Goal: Transaction & Acquisition: Book appointment/travel/reservation

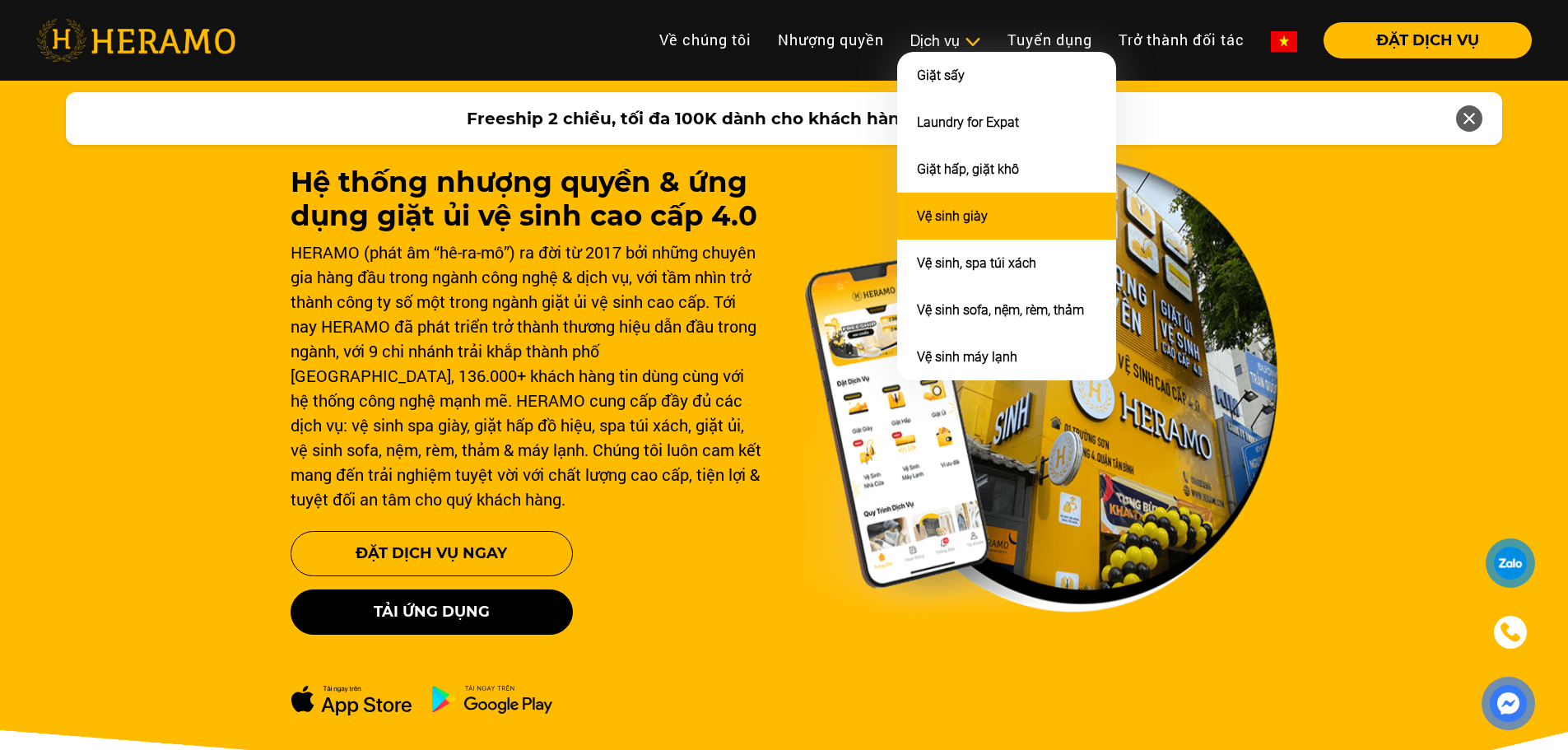
click at [1017, 217] on li "Vệ sinh giày" at bounding box center [1007, 217] width 219 height 47
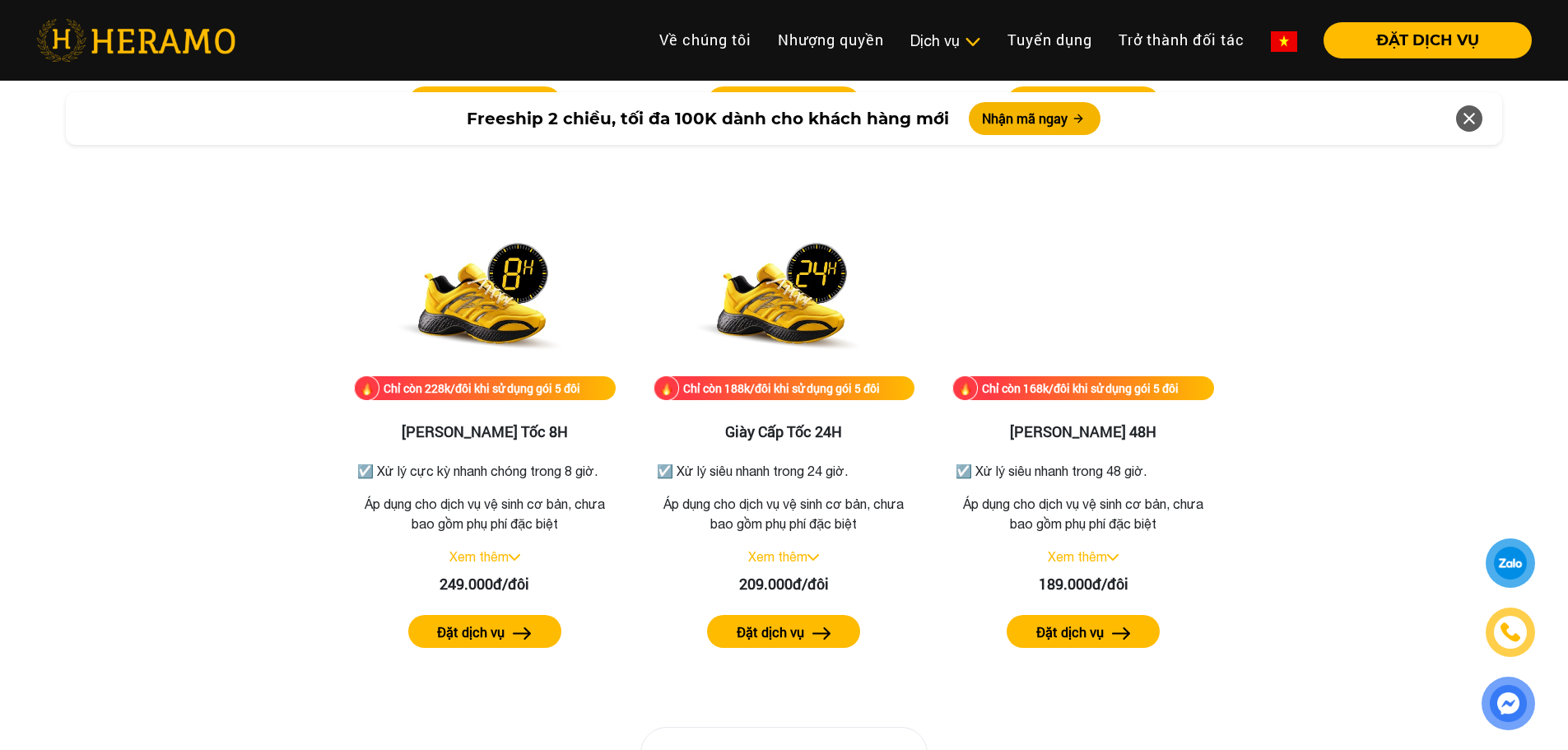
scroll to position [2469, 0]
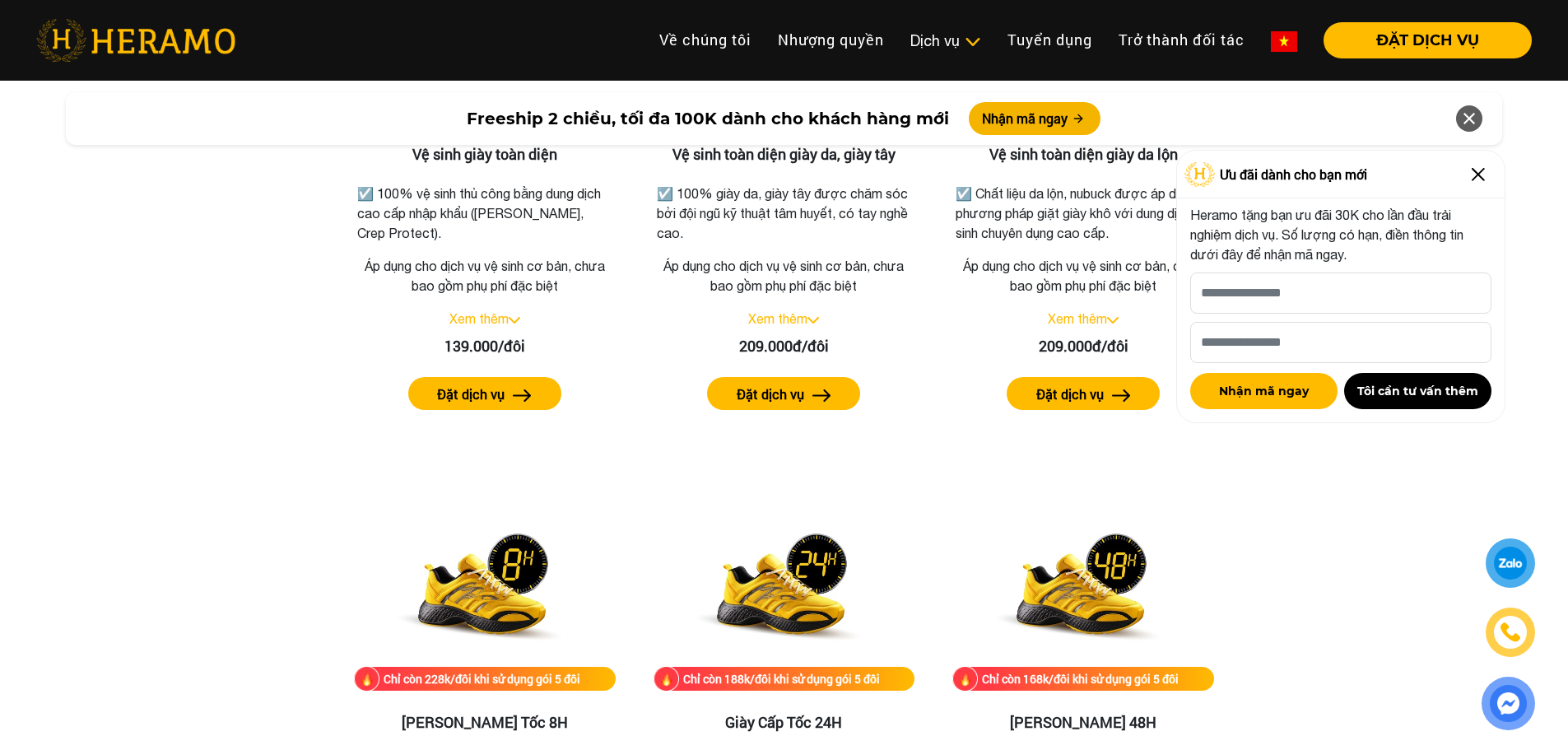
click at [1475, 167] on img at bounding box center [1478, 174] width 26 height 26
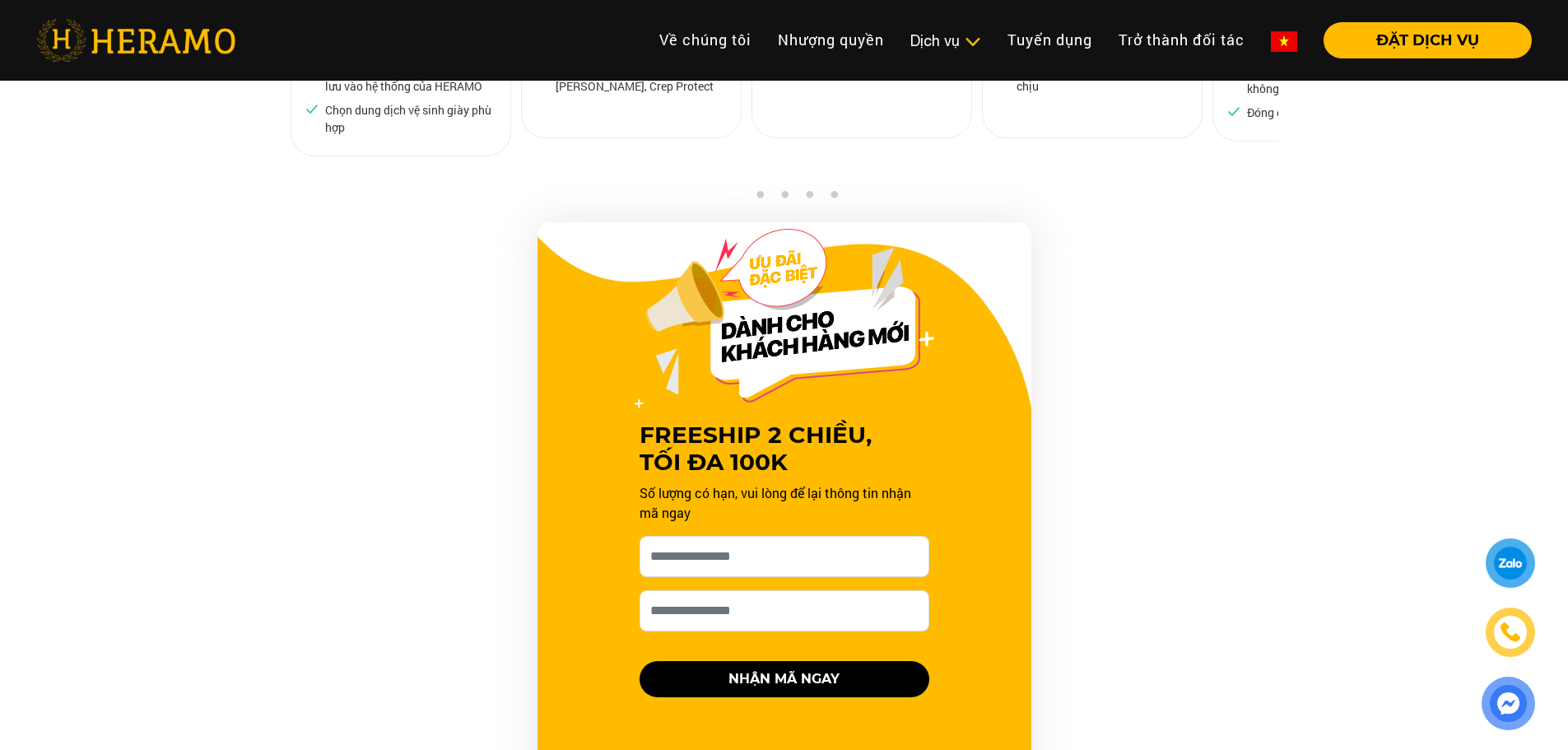
scroll to position [0, 0]
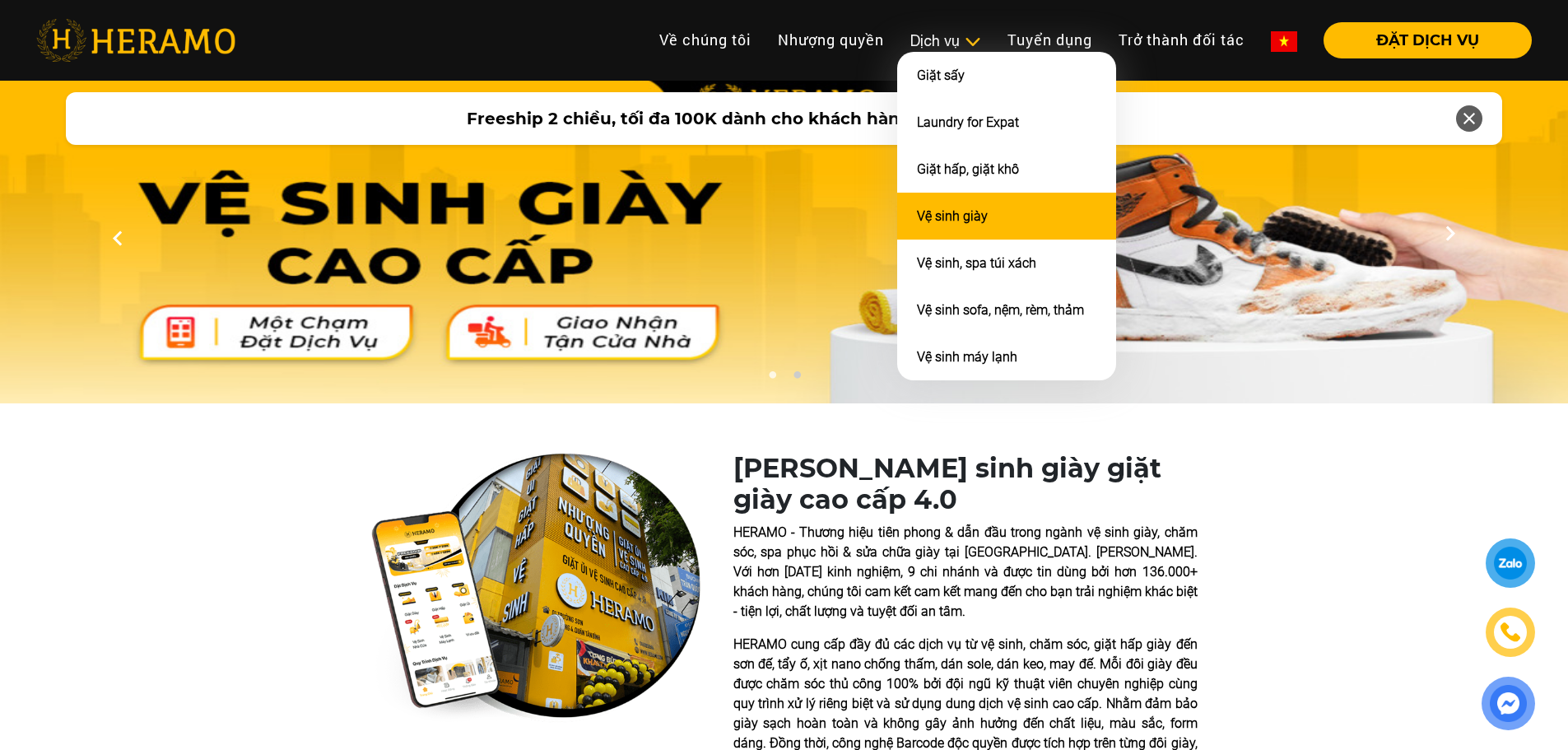
click at [990, 224] on li "Vệ sinh giày" at bounding box center [1007, 217] width 219 height 47
click at [954, 221] on link "Vệ sinh giày" at bounding box center [952, 216] width 71 height 15
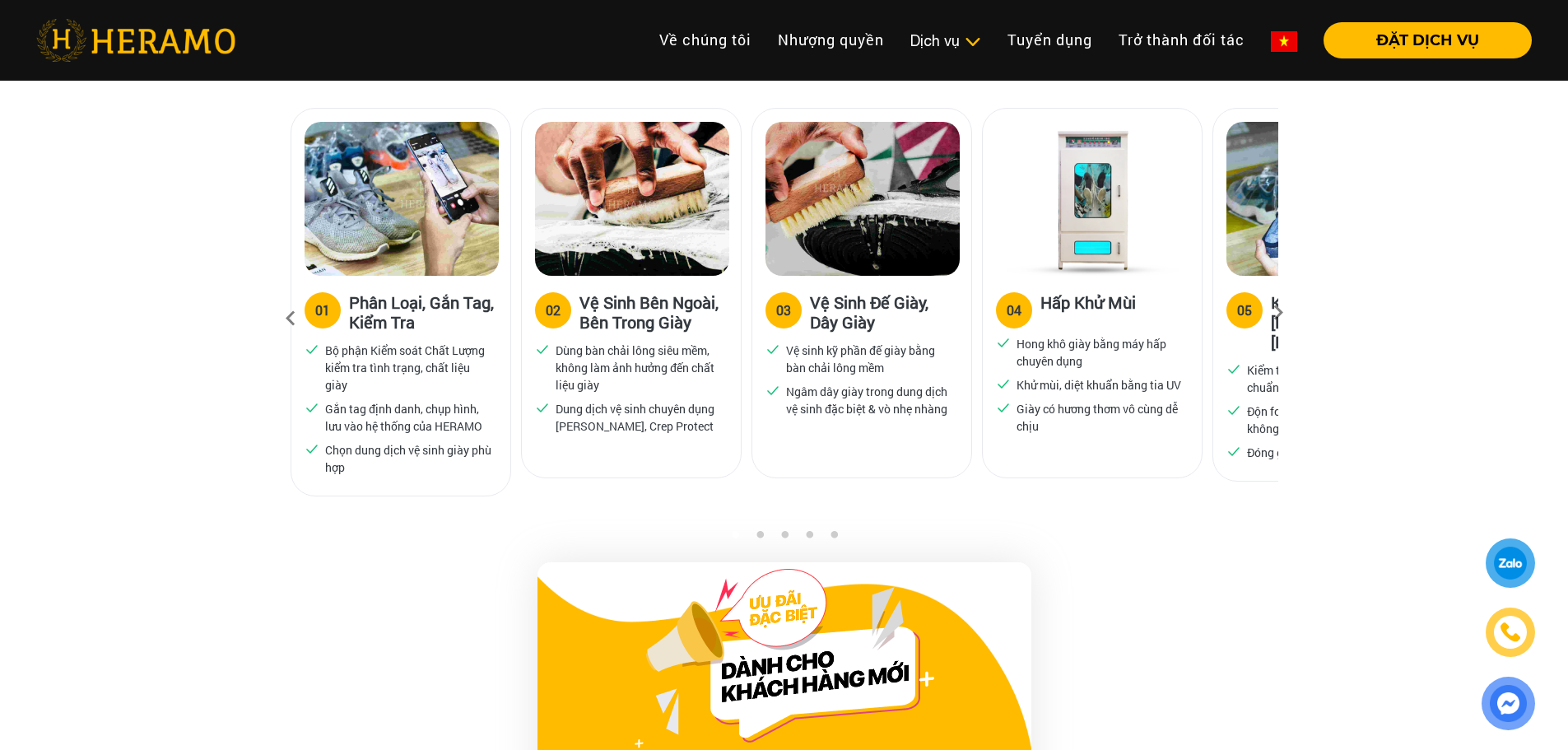
scroll to position [1085, 0]
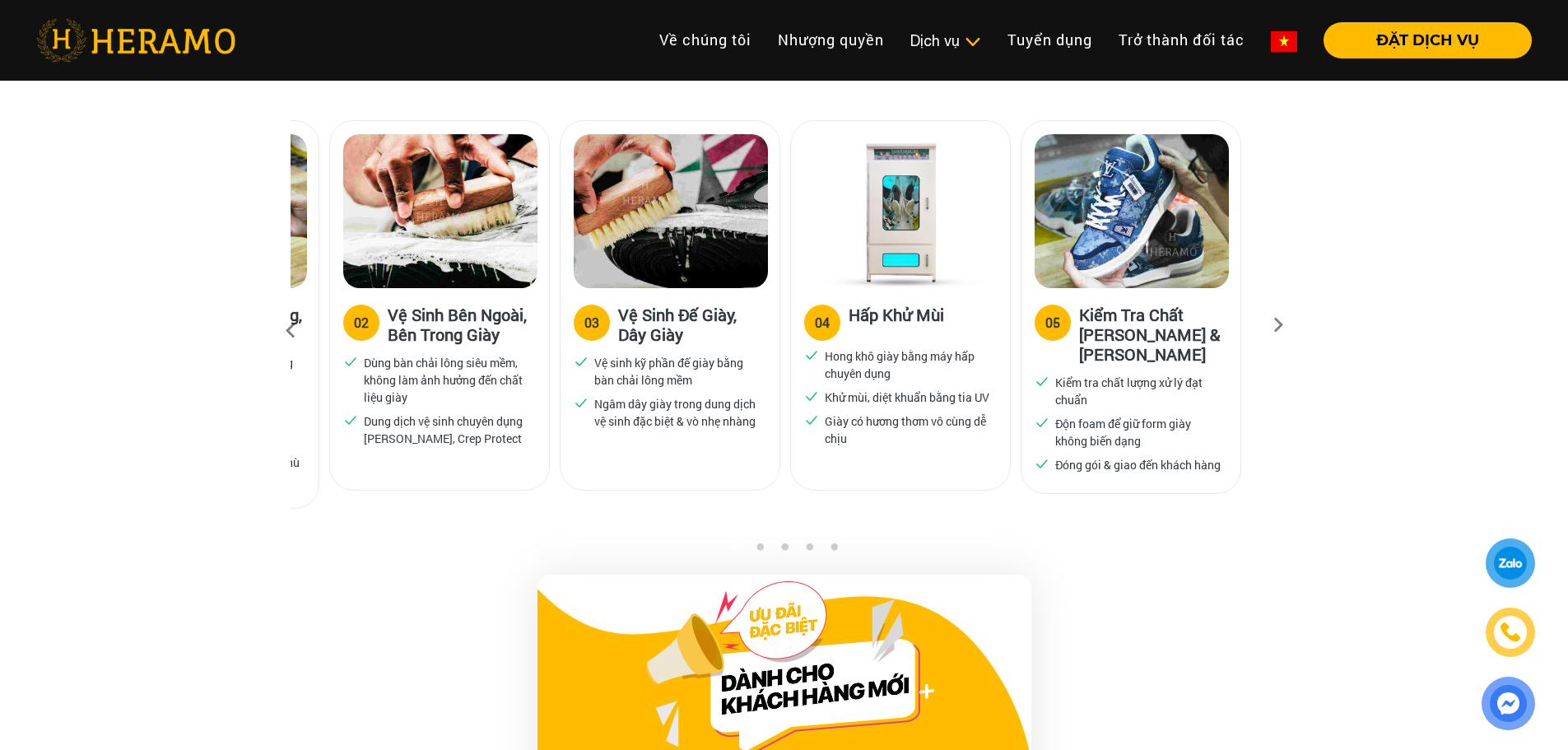
drag, startPoint x: 1242, startPoint y: 322, endPoint x: 997, endPoint y: 331, distance: 245.2
click at [1045, 331] on div "05" at bounding box center [1052, 323] width 15 height 20
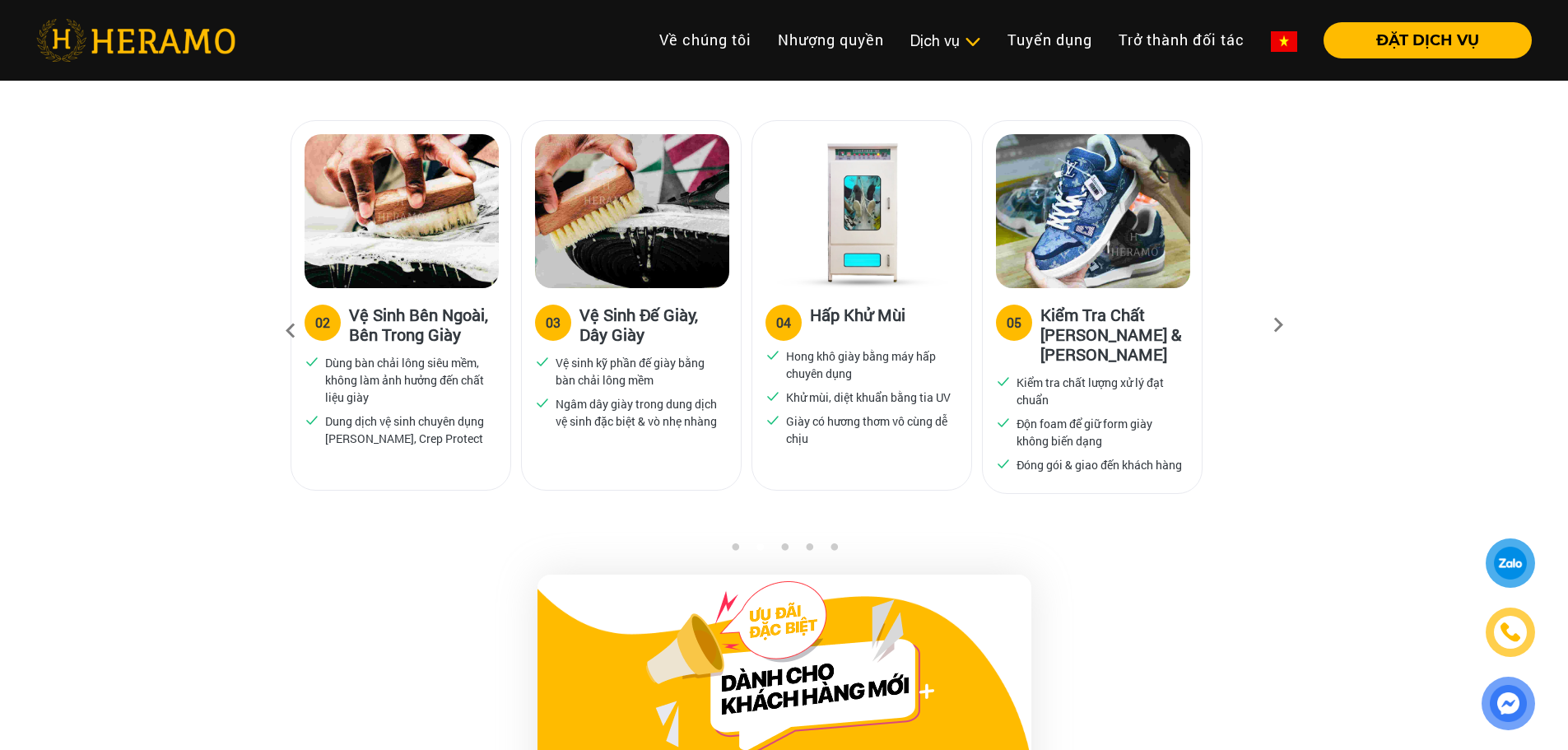
drag, startPoint x: 771, startPoint y: 340, endPoint x: 749, endPoint y: 340, distance: 22.0
click at [752, 340] on div "04 Hấp Khử Mùi Hong khô giày bằng máy hấp chuyên dụng Khử mùi, diệt khuẩn bằng …" at bounding box center [862, 305] width 220 height 370
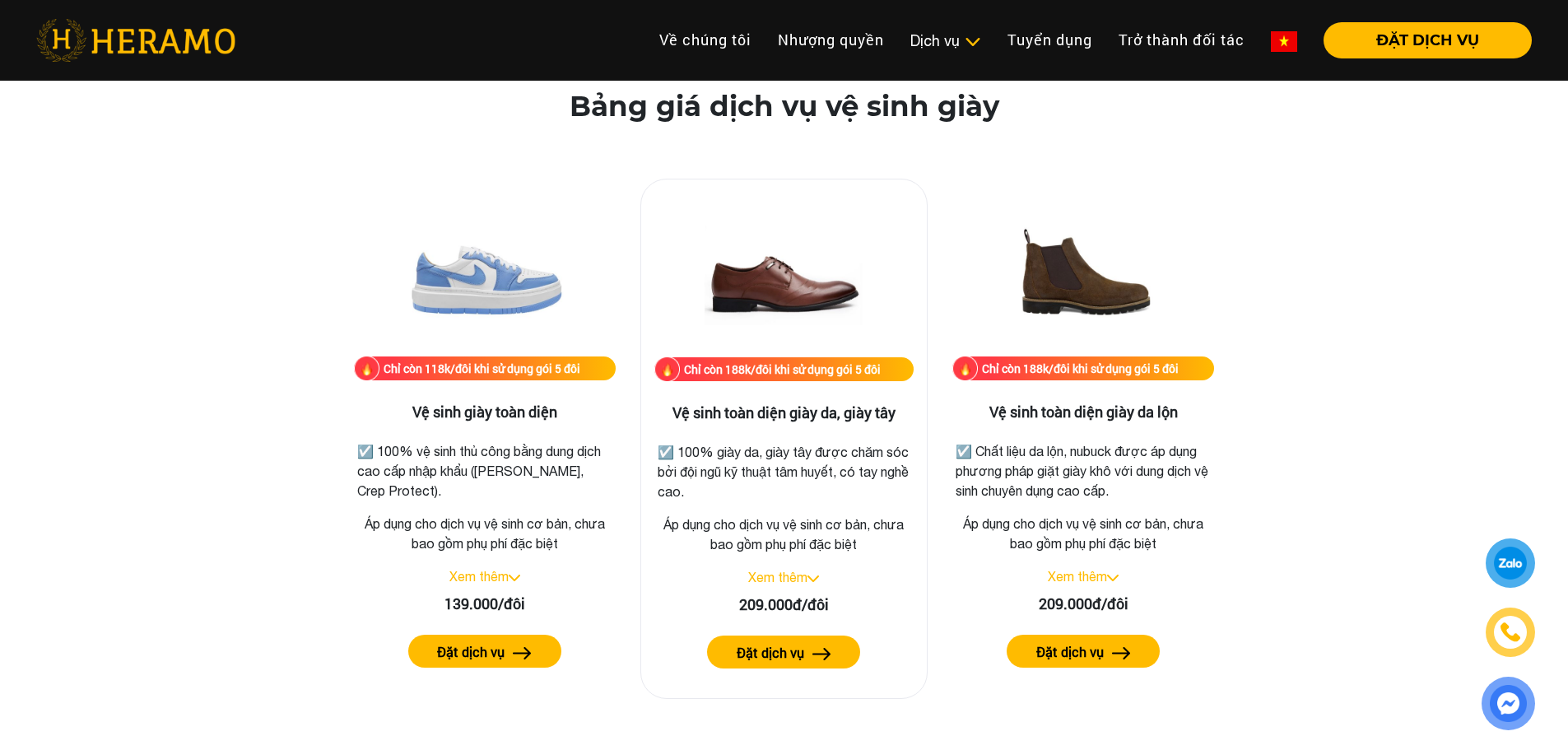
scroll to position [2237, 0]
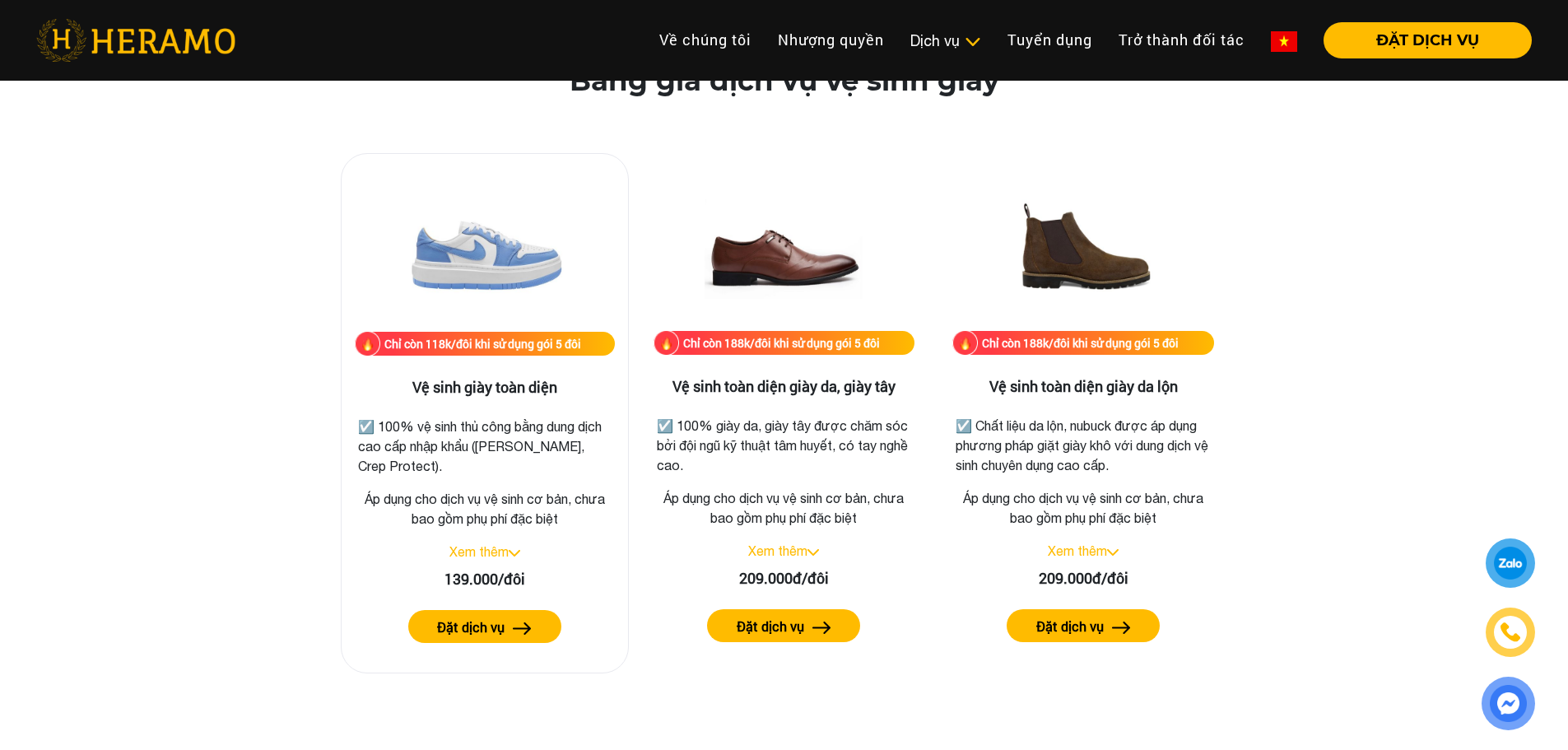
click at [492, 276] on img at bounding box center [484, 249] width 165 height 165
click at [491, 633] on label "Đặt dịch vụ" at bounding box center [470, 627] width 67 height 20
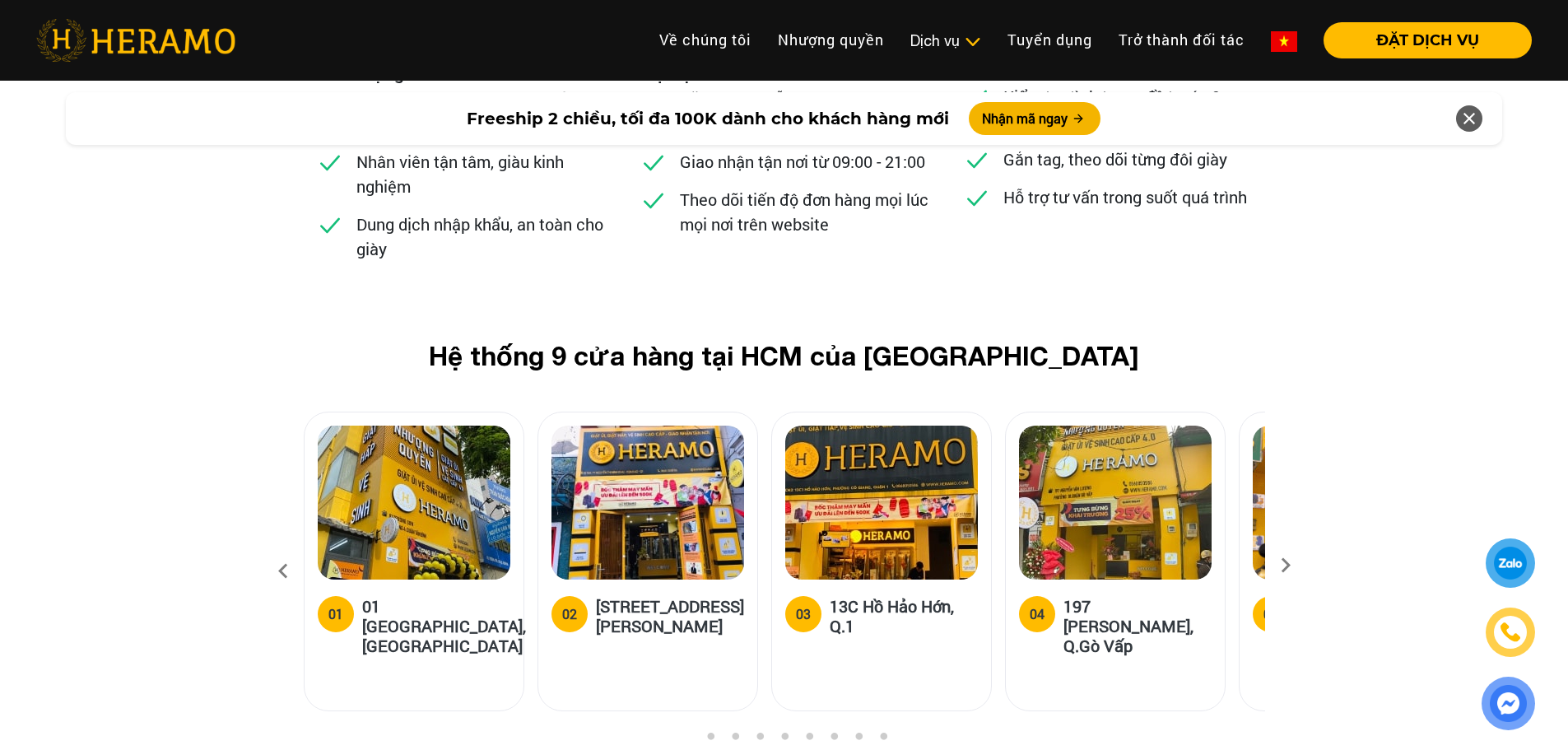
scroll to position [6350, 0]
click at [1281, 566] on icon at bounding box center [1285, 572] width 30 height 11
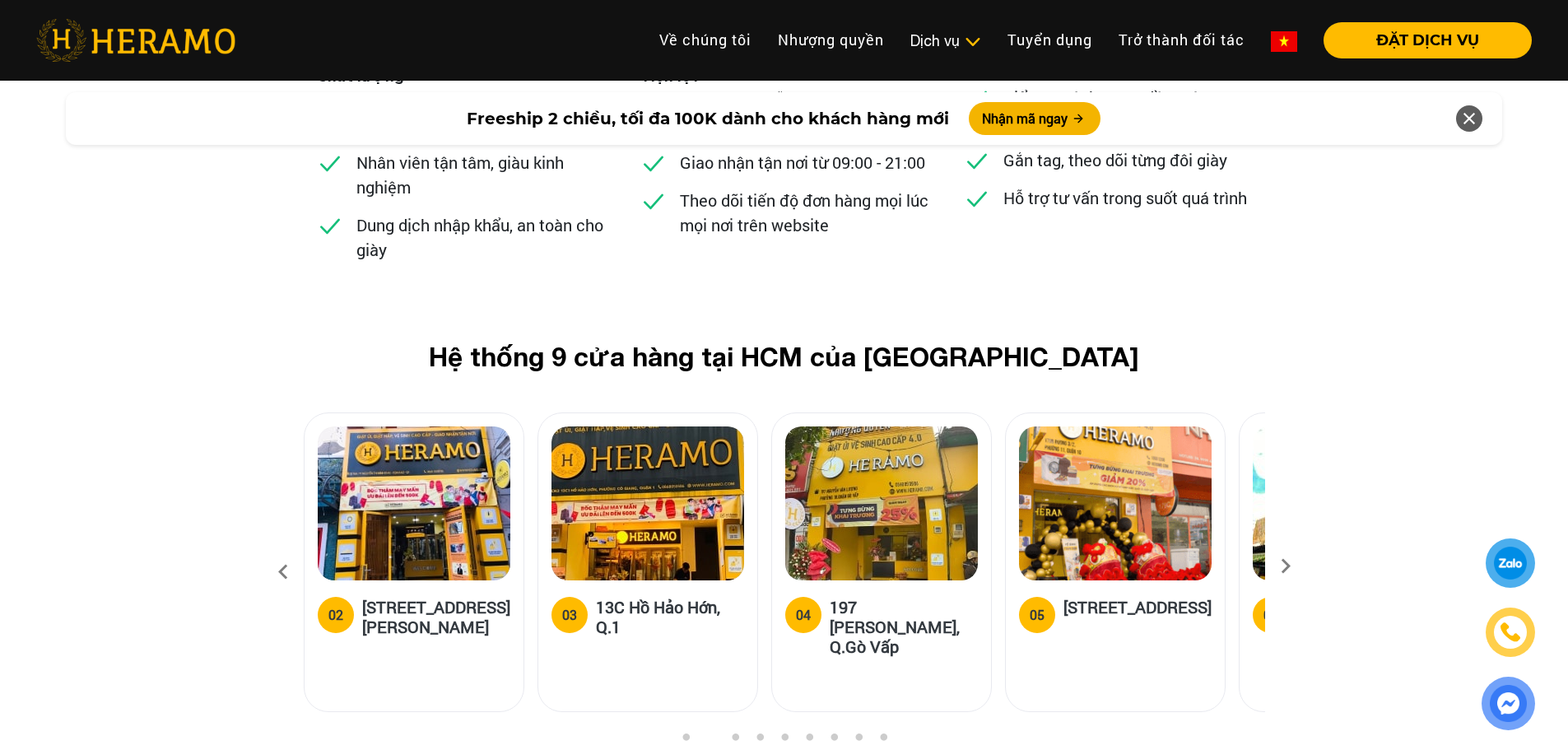
click at [1281, 566] on icon at bounding box center [1285, 572] width 30 height 11
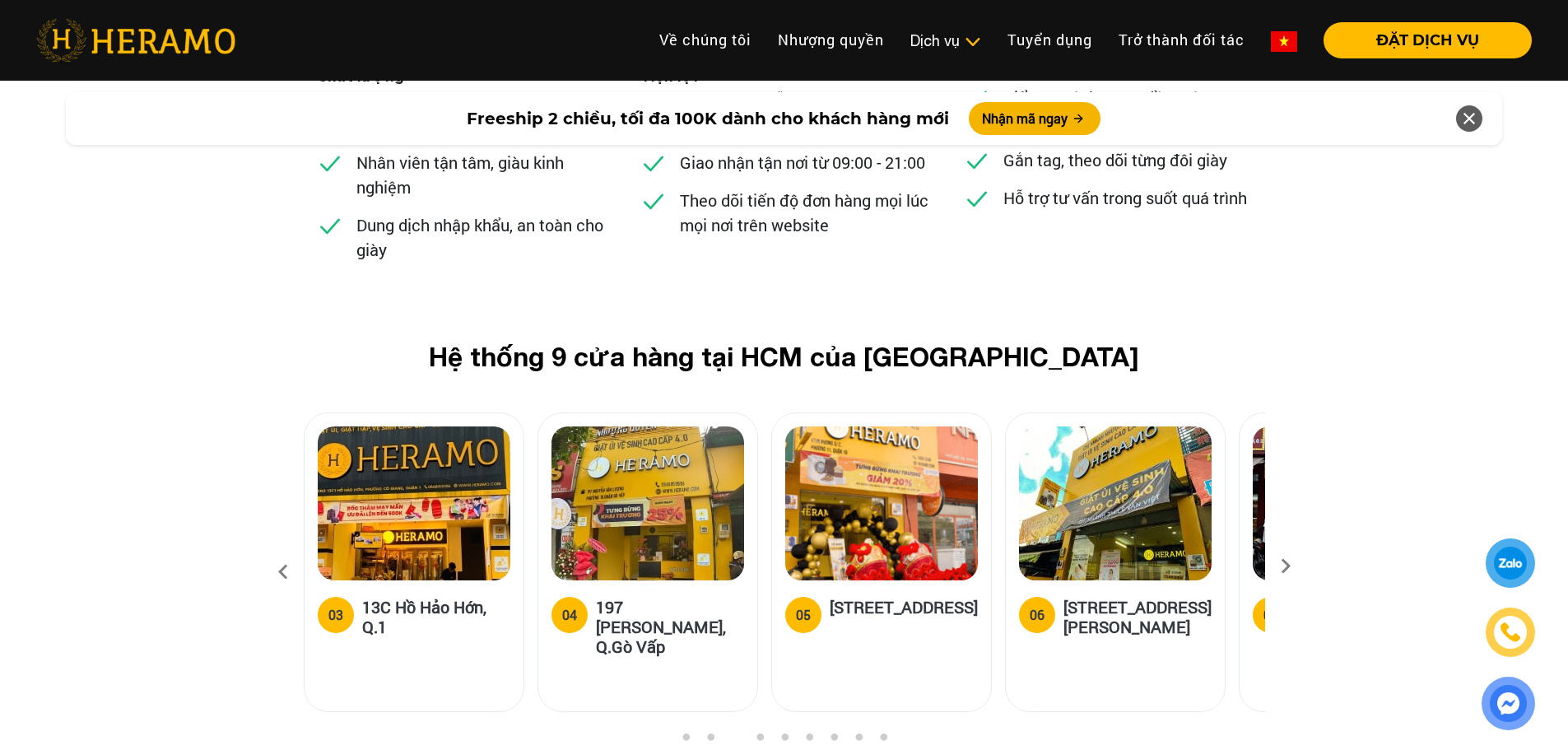
click at [1281, 566] on icon at bounding box center [1285, 572] width 30 height 11
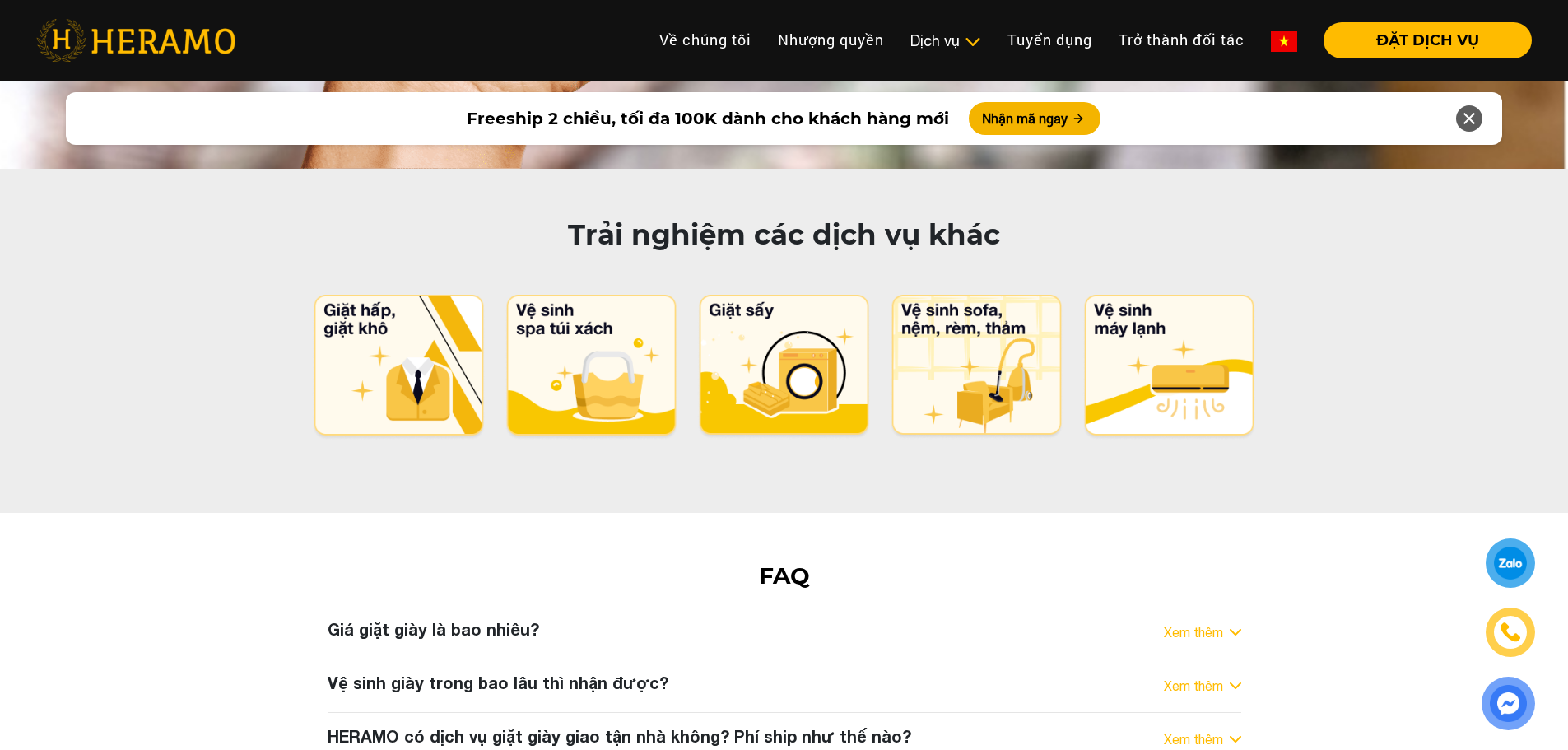
scroll to position [8385, 0]
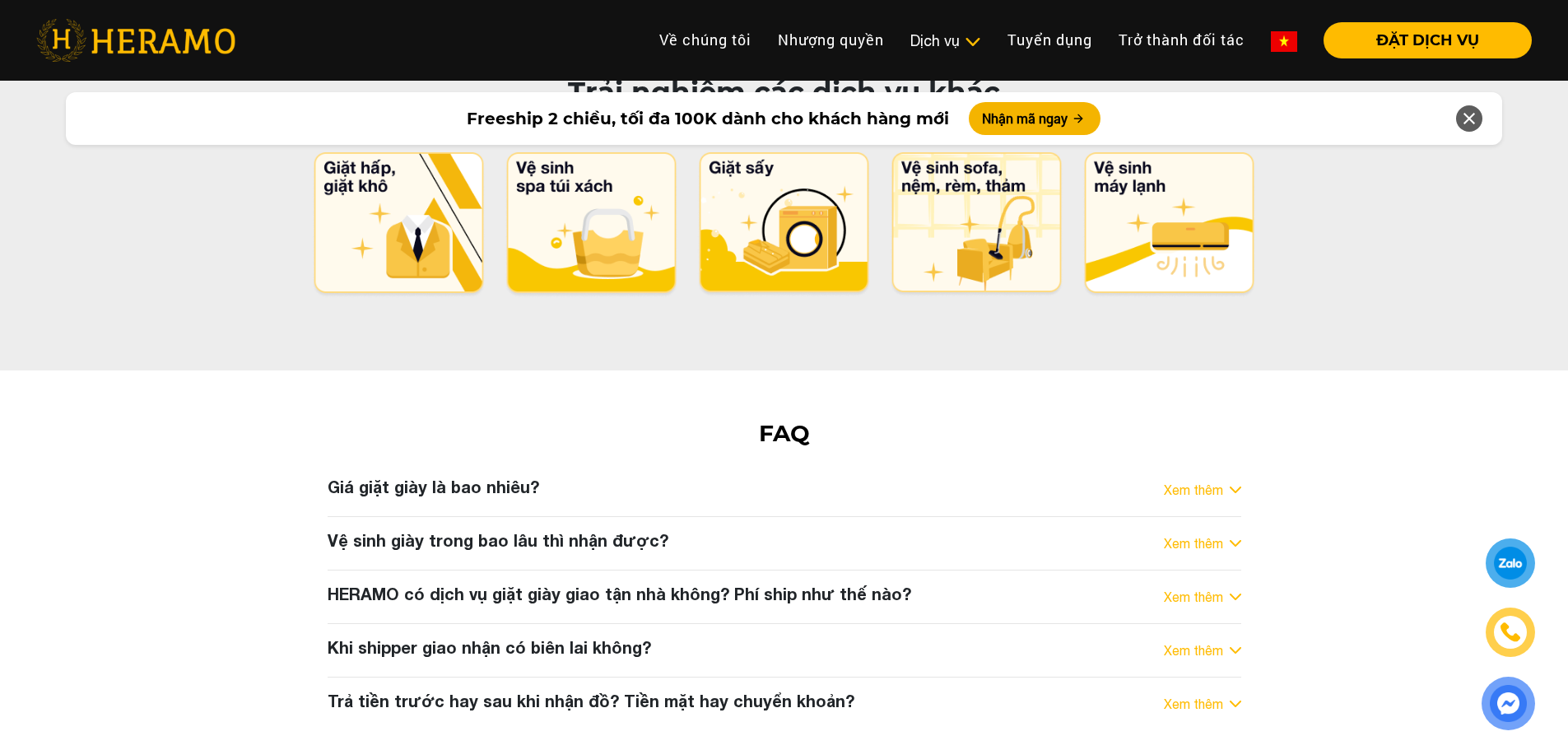
click at [604, 530] on h3 "Vệ sinh giày trong bao lâu thì nhận được?" at bounding box center [498, 540] width 340 height 20
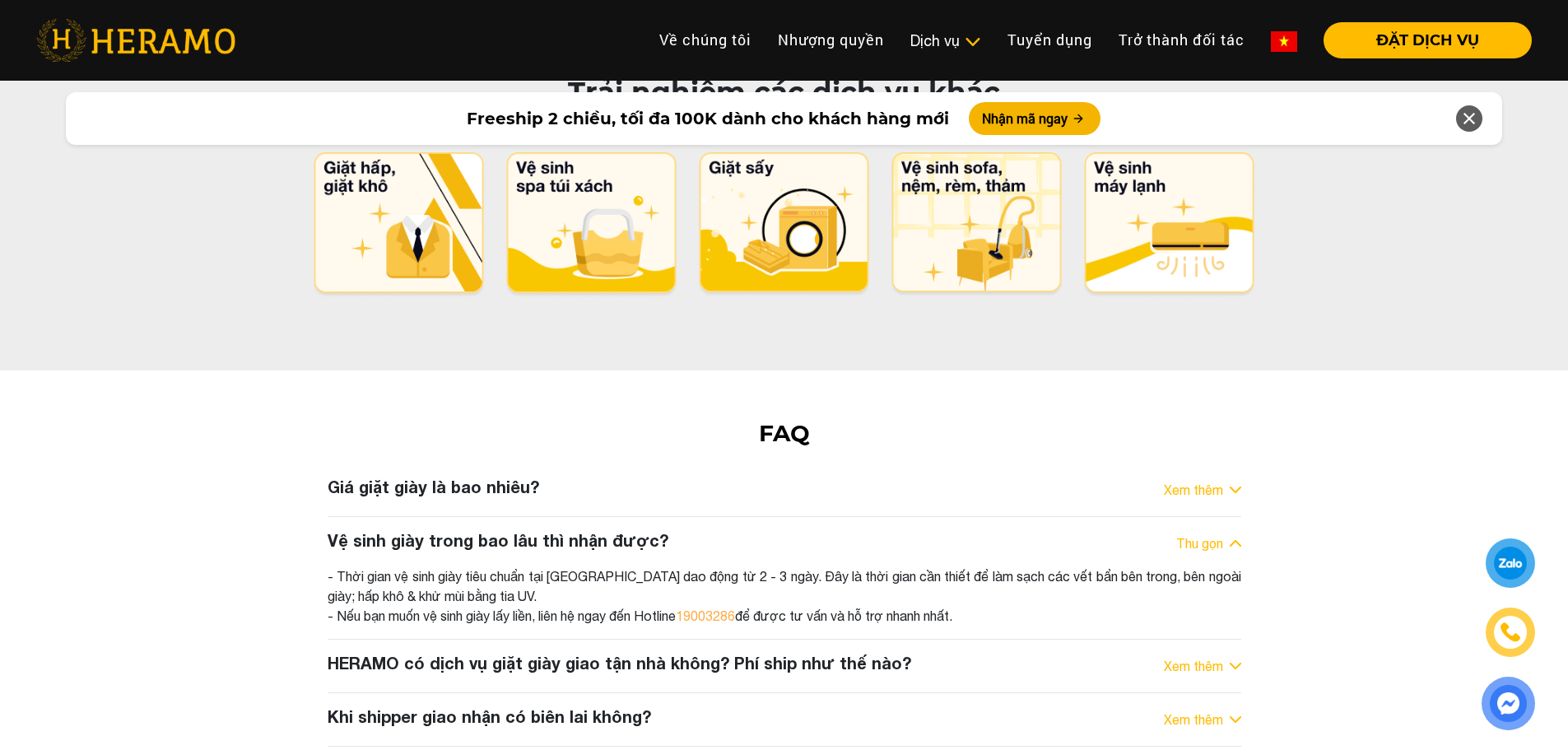
click at [642, 566] on div "- Thời gian vệ sinh giày tiêu chuẩn tại [GEOGRAPHIC_DATA] dao động từ 2 - 3 ngà…" at bounding box center [784, 595] width 914 height 59
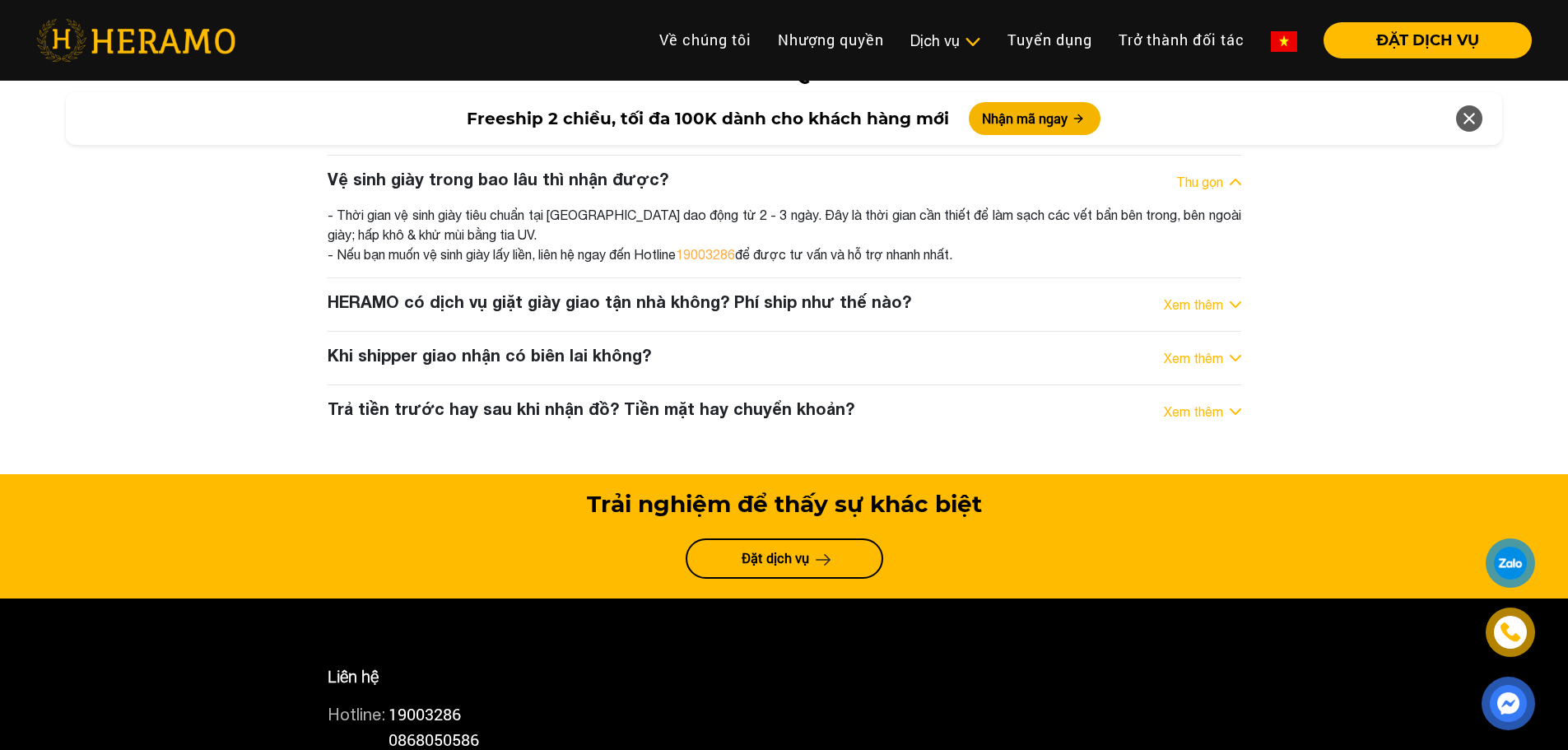
scroll to position [0, 0]
